Goal: Navigation & Orientation: Find specific page/section

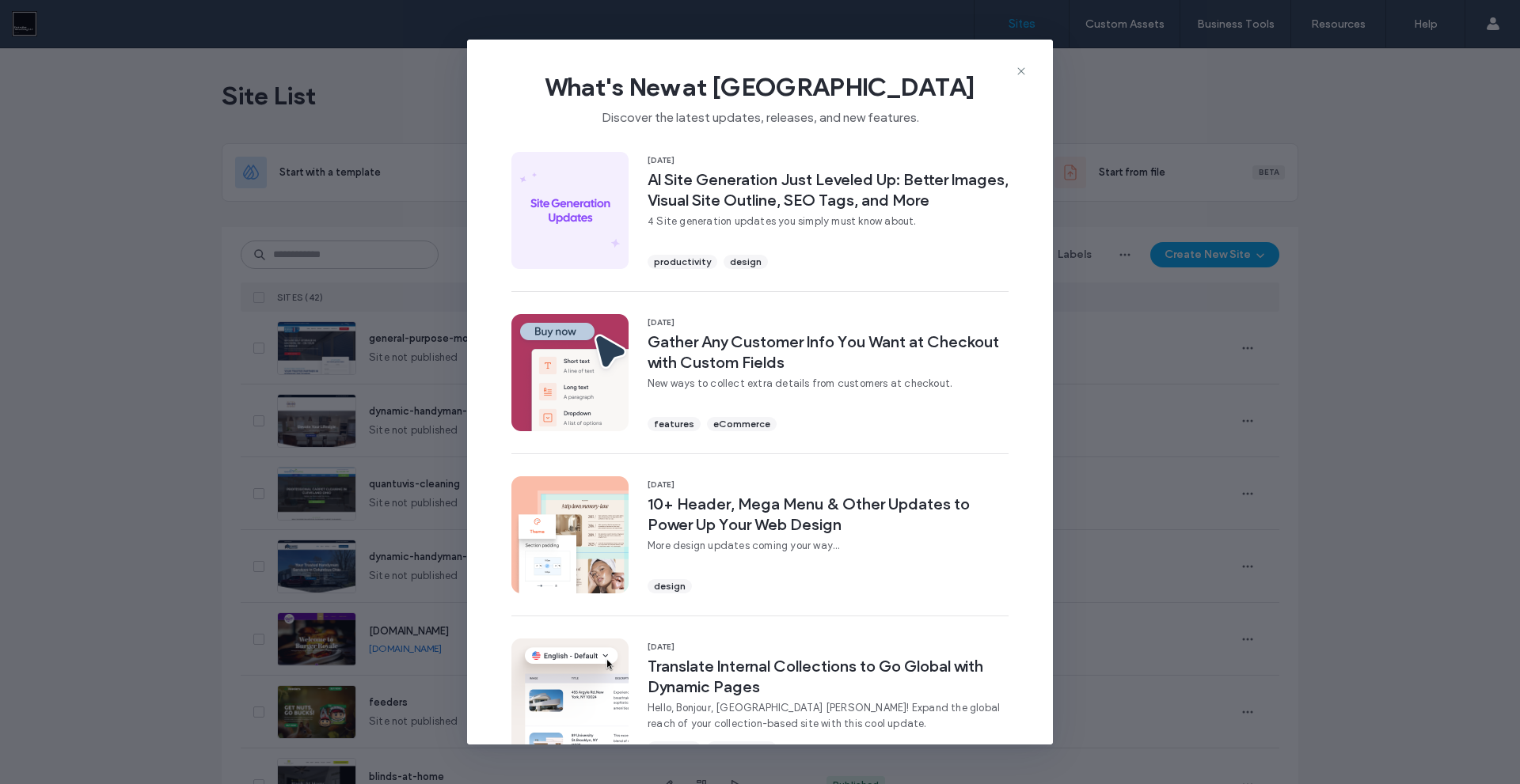
click at [1027, 72] on icon at bounding box center [1021, 71] width 13 height 13
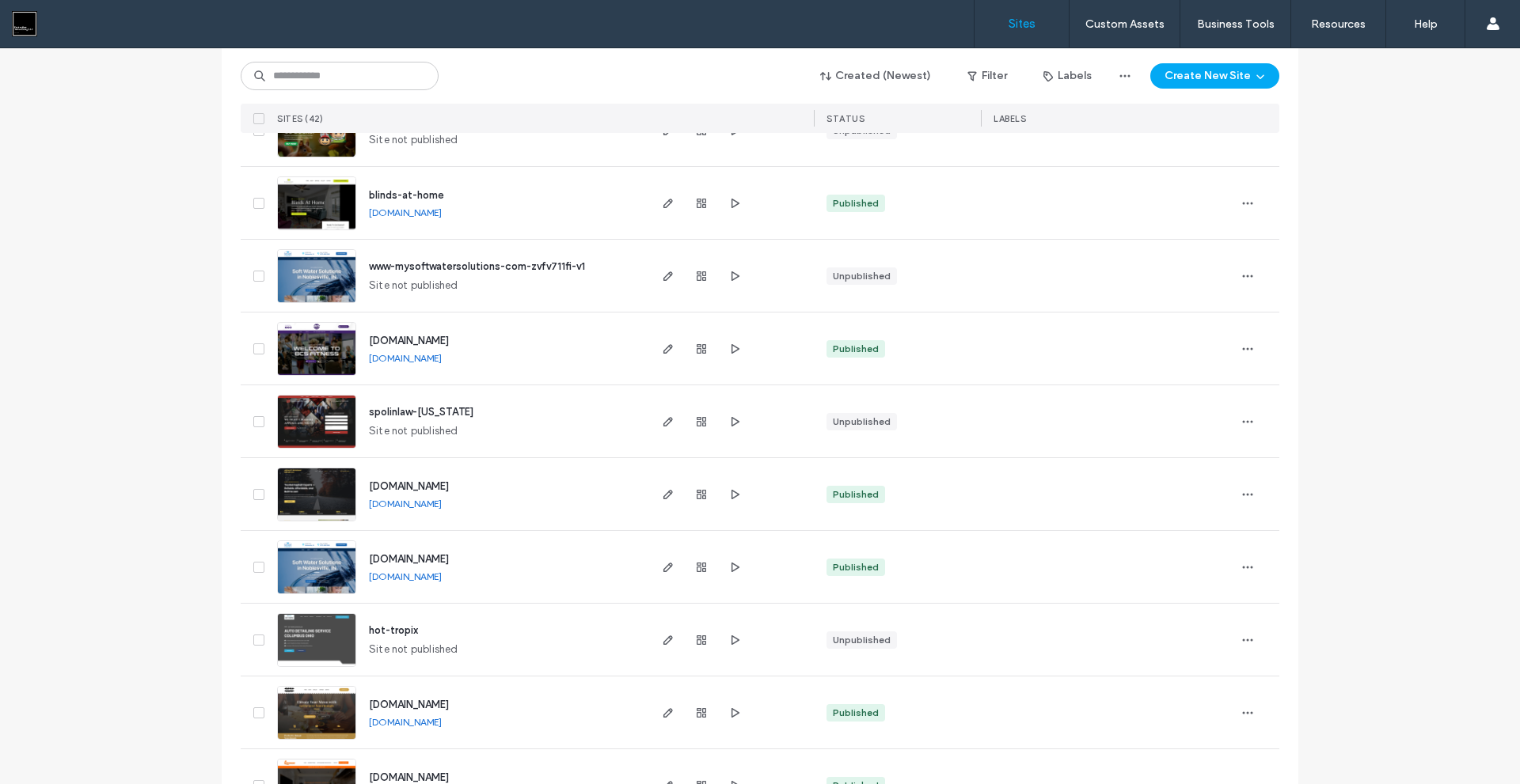
scroll to position [554, 0]
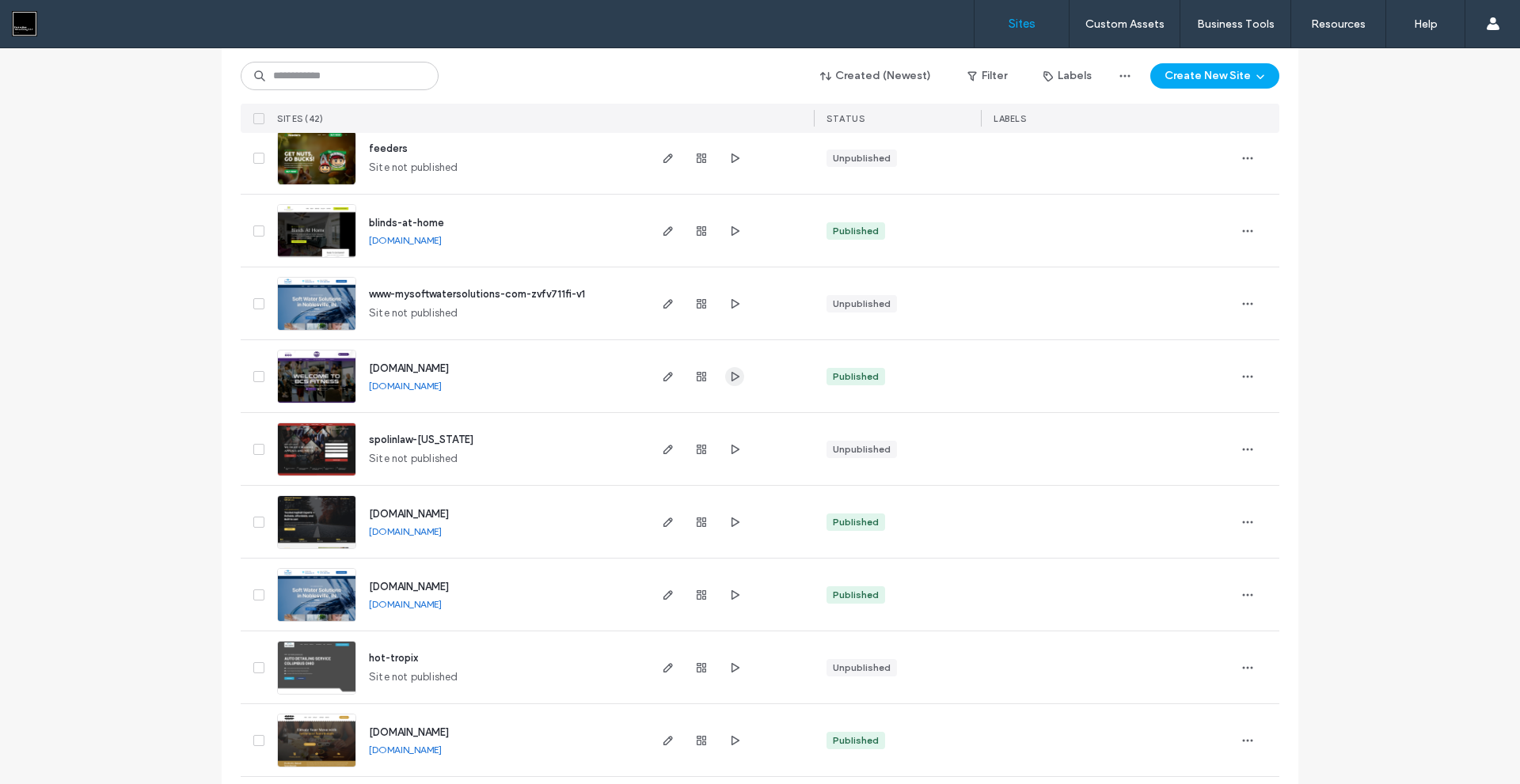
click at [731, 374] on use "button" at bounding box center [735, 376] width 8 height 9
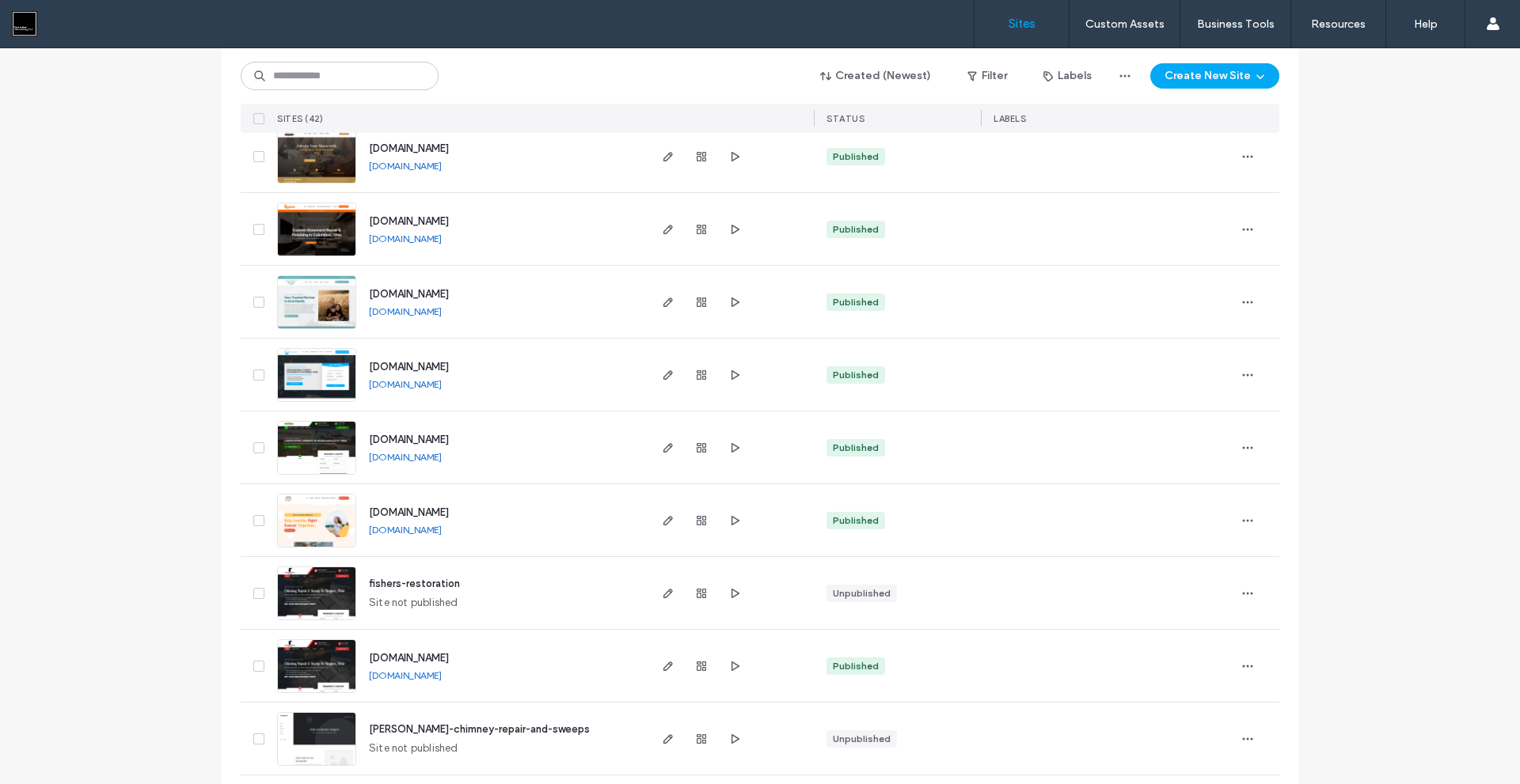
scroll to position [1187, 0]
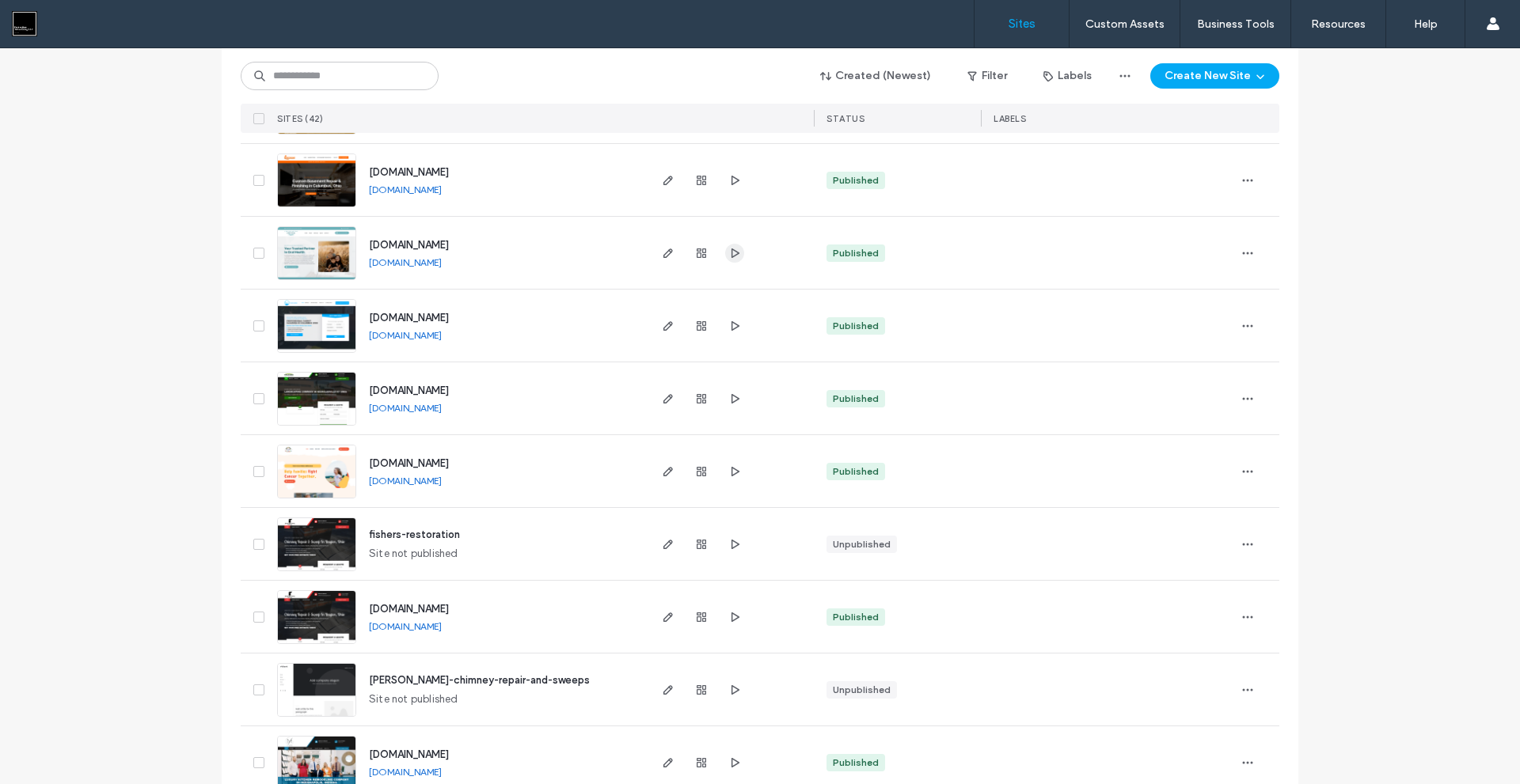
click at [731, 255] on use "button" at bounding box center [735, 252] width 8 height 9
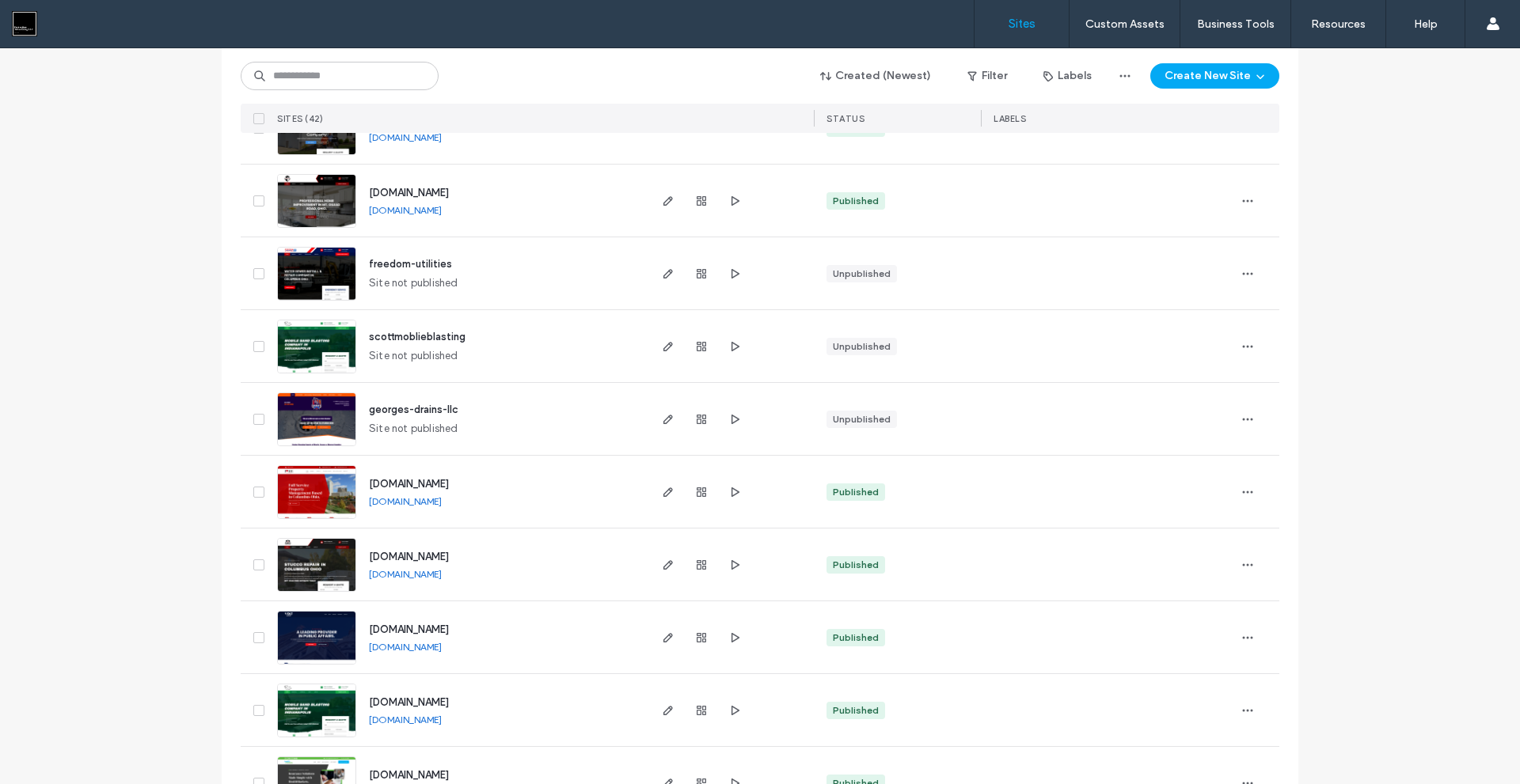
scroll to position [1978, 0]
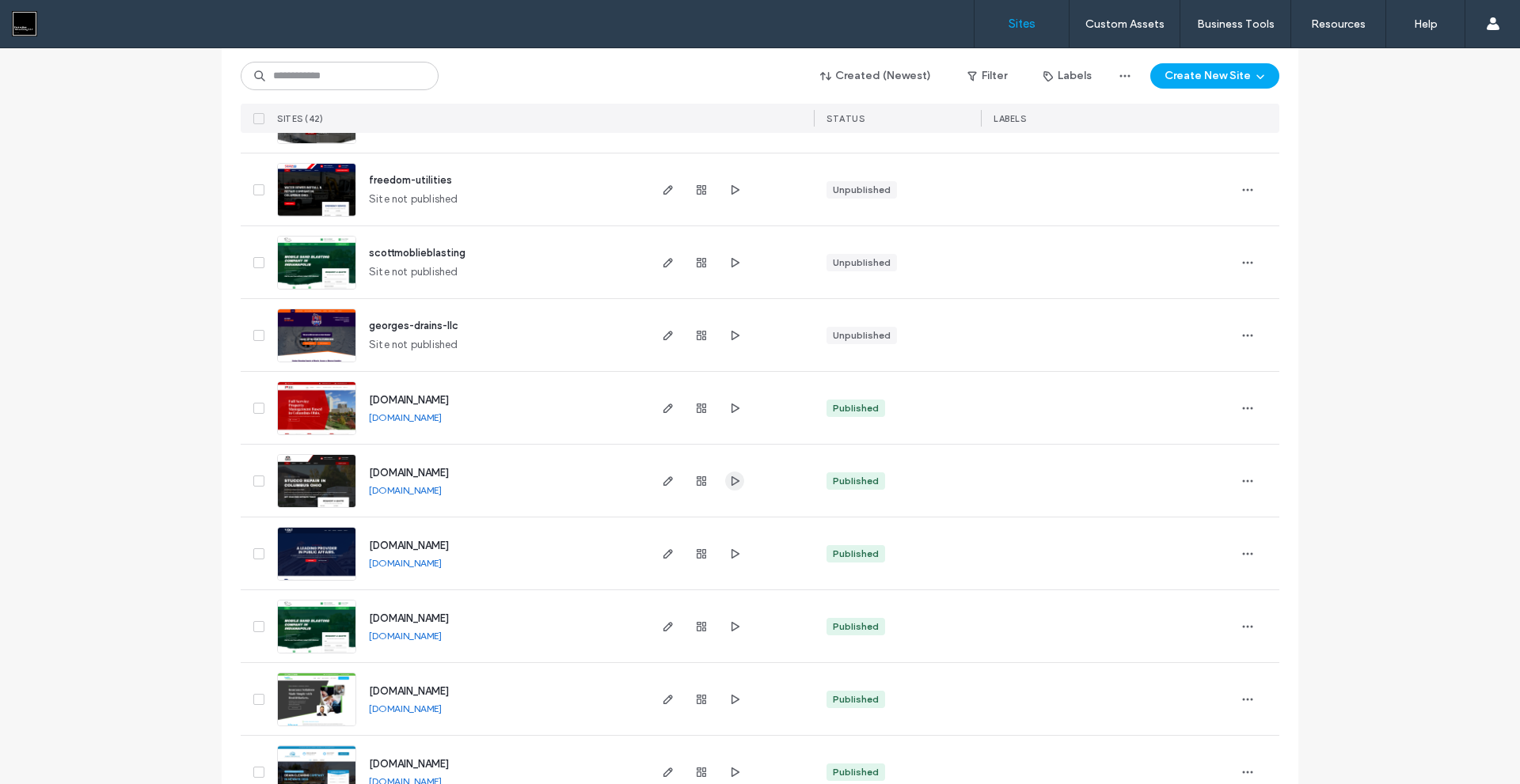
click at [732, 481] on use "button" at bounding box center [735, 480] width 8 height 9
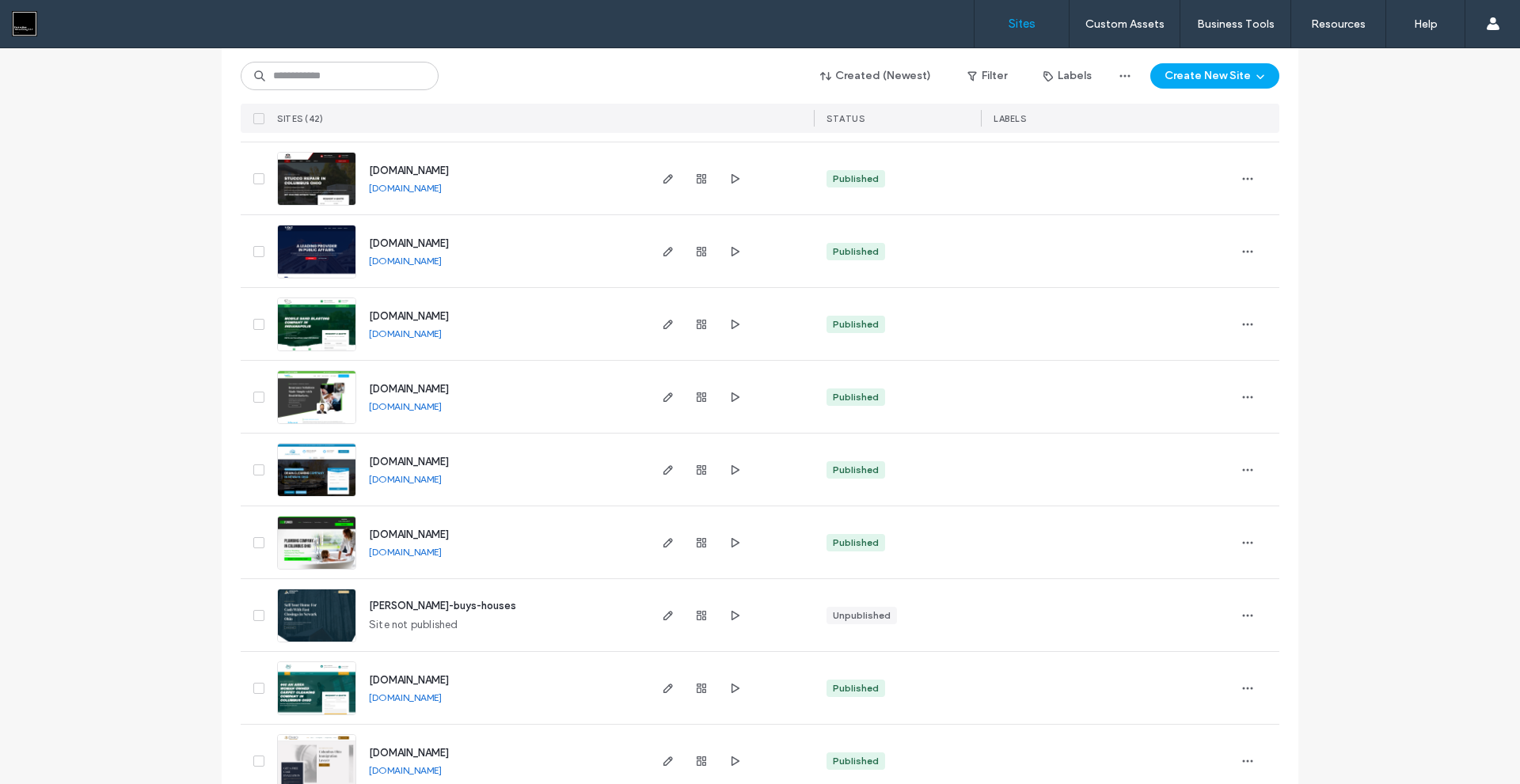
scroll to position [2294, 0]
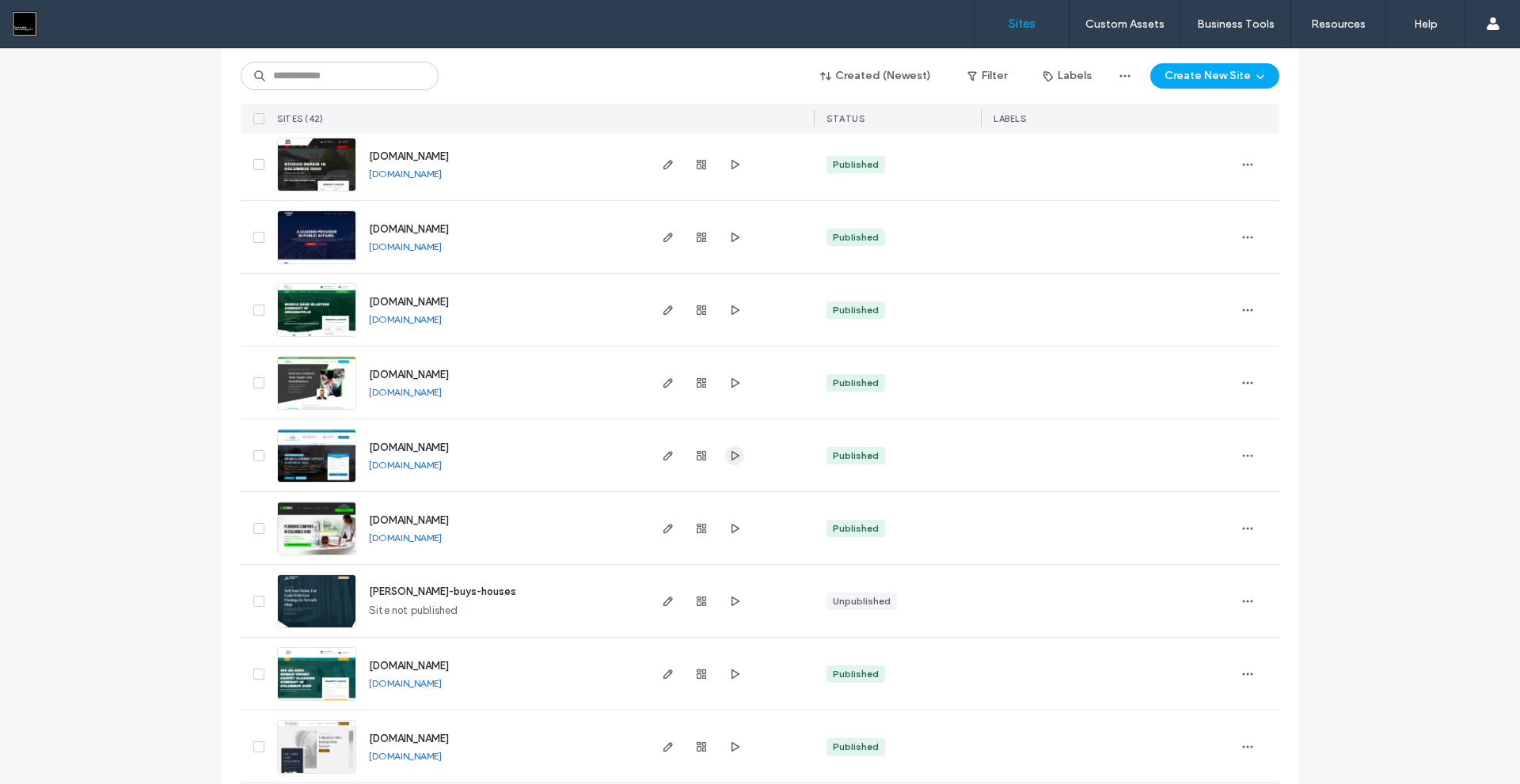
click at [731, 453] on use "button" at bounding box center [735, 455] width 8 height 9
click at [662, 455] on icon "button" at bounding box center [668, 455] width 13 height 13
